Goal: Find specific page/section: Find specific page/section

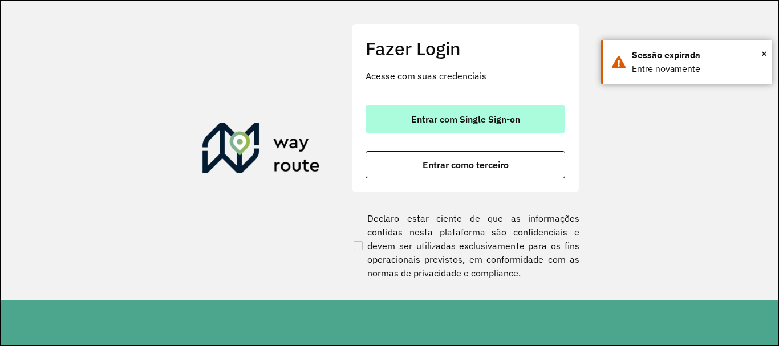
click at [465, 118] on span "Entrar com Single Sign-on" at bounding box center [465, 119] width 109 height 9
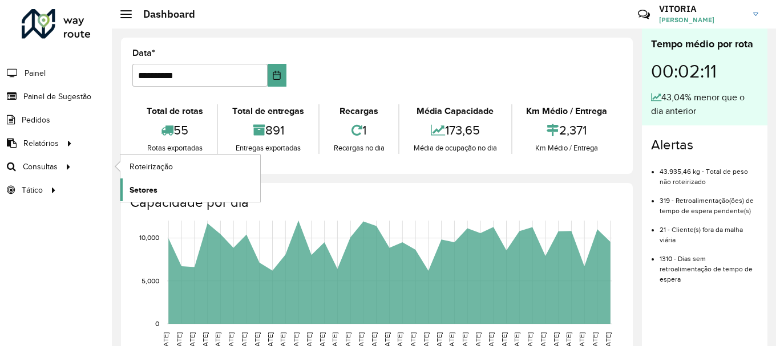
click at [158, 190] on link "Setores" at bounding box center [190, 190] width 140 height 23
